Goal: Information Seeking & Learning: Learn about a topic

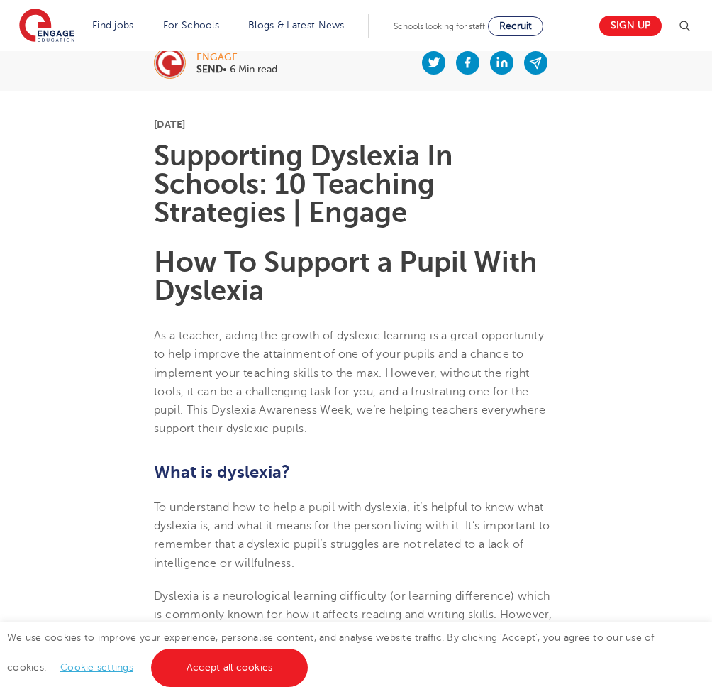
scroll to position [300, 0]
click at [62, 667] on link "Cookie settings" at bounding box center [96, 667] width 73 height 11
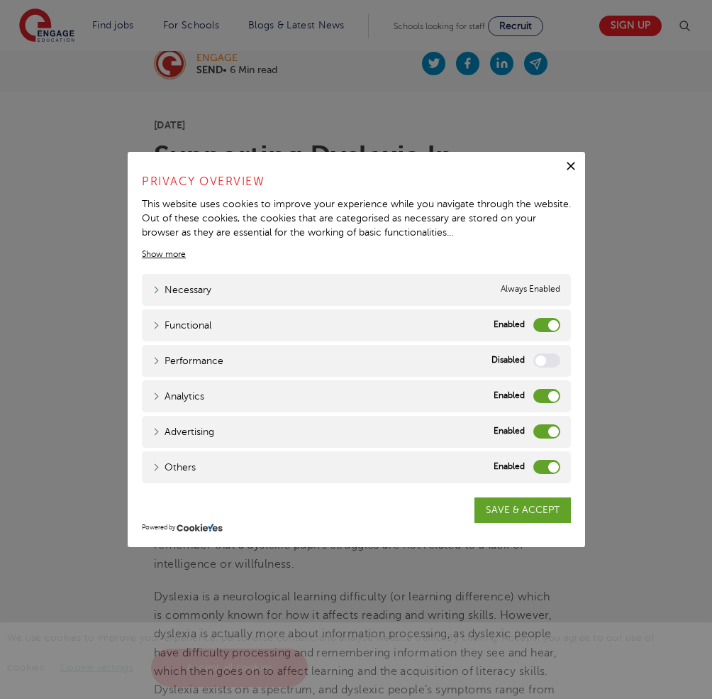
click at [555, 327] on label "Functional" at bounding box center [547, 325] width 27 height 14
click at [0, 0] on input "Functional" at bounding box center [0, 0] width 0 height 0
click at [548, 390] on label "Analytics" at bounding box center [547, 396] width 27 height 14
click at [0, 0] on input "Analytics" at bounding box center [0, 0] width 0 height 0
click at [548, 423] on div "Advertising Advertising" at bounding box center [356, 432] width 429 height 32
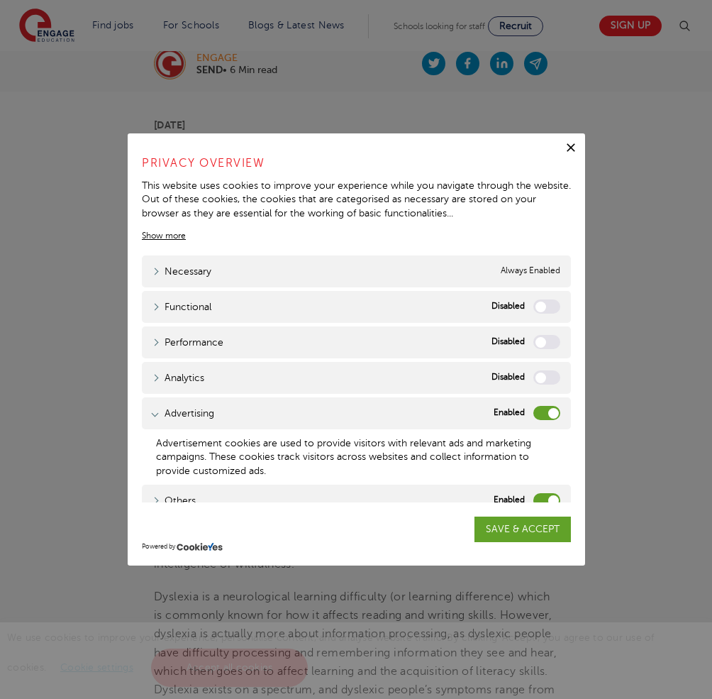
click at [552, 415] on label "Advertising" at bounding box center [547, 413] width 27 height 14
click at [0, 0] on input "Advertising" at bounding box center [0, 0] width 0 height 0
click at [542, 495] on label "Others" at bounding box center [547, 500] width 27 height 14
click at [0, 0] on input "Others" at bounding box center [0, 0] width 0 height 0
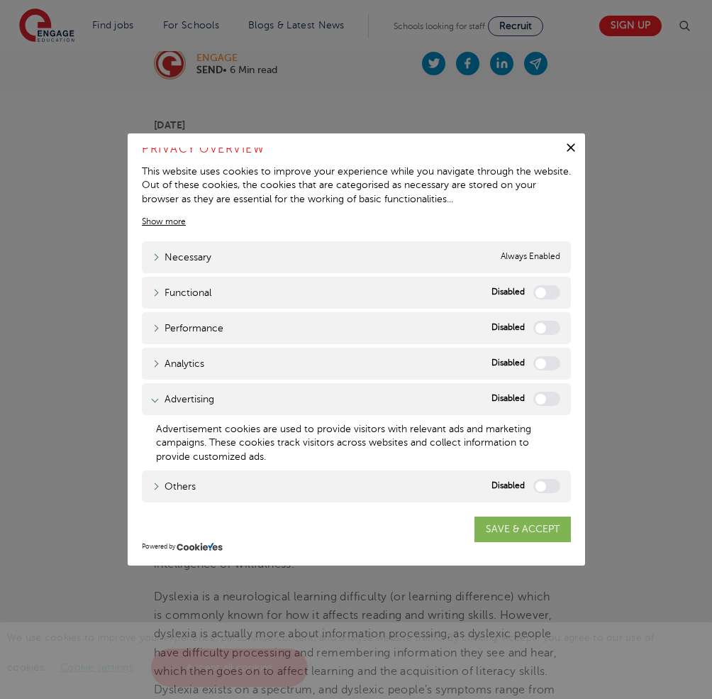
click at [504, 536] on link "SAVE & ACCEPT" at bounding box center [523, 530] width 96 height 26
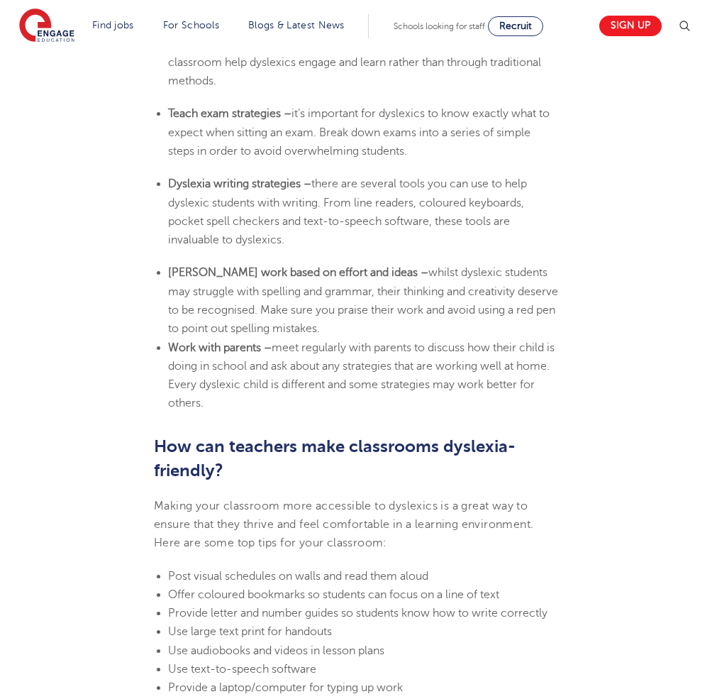
scroll to position [3519, 0]
